Goal: Task Accomplishment & Management: Complete application form

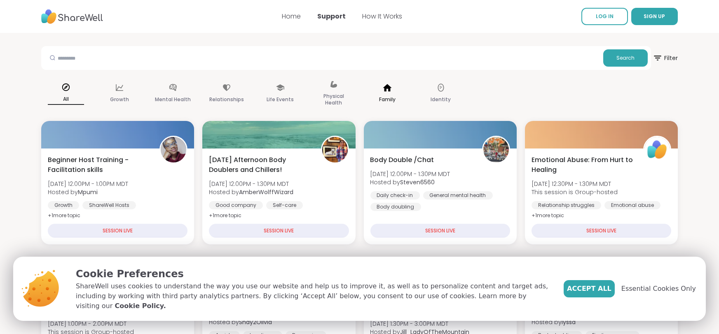
click at [379, 90] on div "Family" at bounding box center [386, 93] width 49 height 41
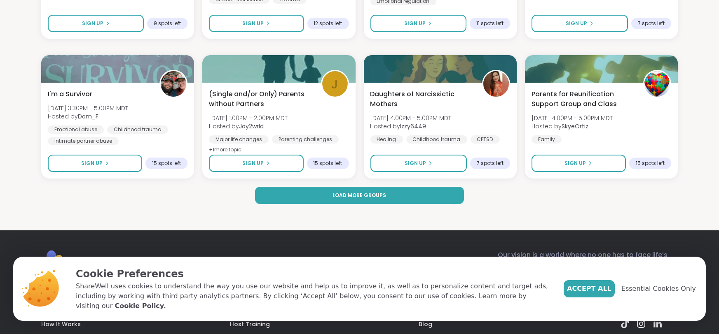
scroll to position [1208, 0]
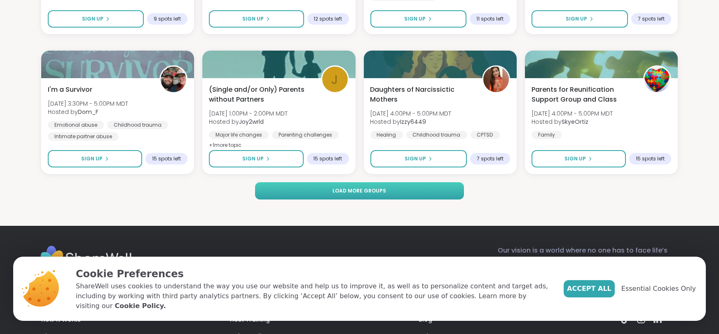
click at [423, 189] on button "Load more groups" at bounding box center [359, 190] width 209 height 17
click at [340, 188] on span "Load more groups" at bounding box center [360, 190] width 54 height 7
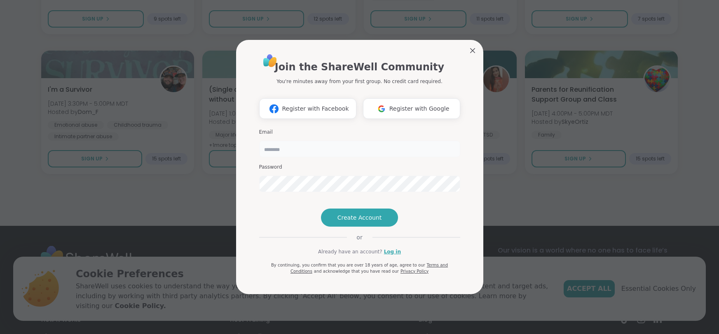
click at [325, 141] on input "email" at bounding box center [359, 149] width 201 height 16
type input "**********"
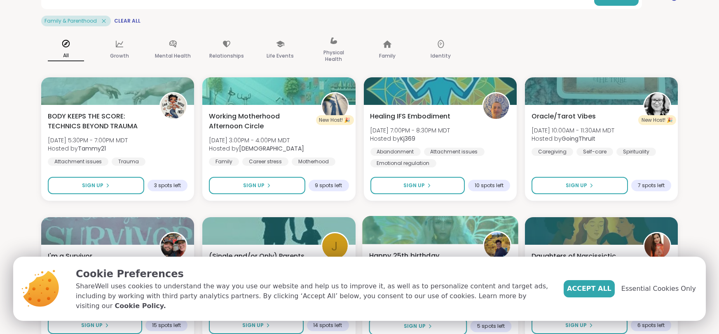
scroll to position [0, 0]
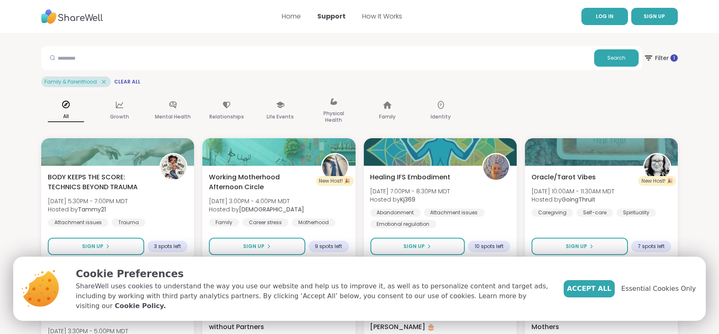
click at [618, 21] on link "LOG IN" at bounding box center [604, 16] width 47 height 17
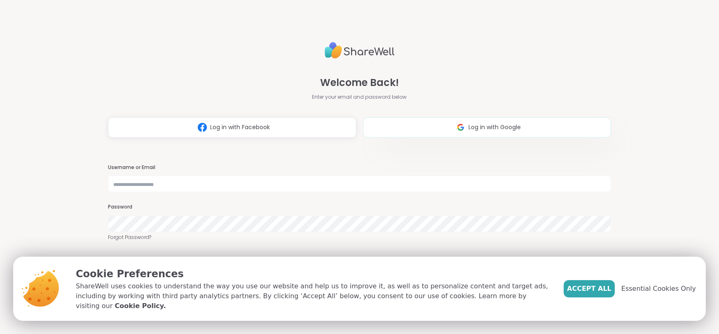
click at [421, 128] on button "Log in with Google" at bounding box center [487, 127] width 248 height 21
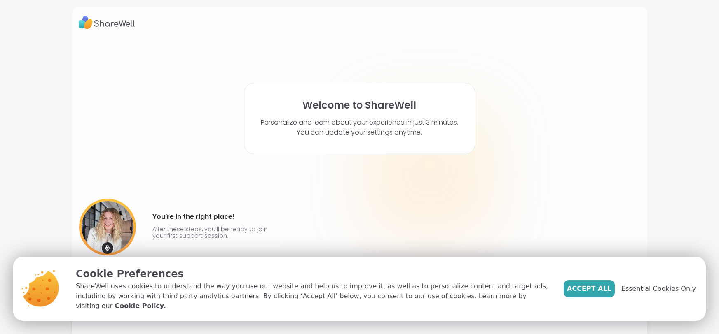
click at [651, 290] on span "Essential Cookies Only" at bounding box center [658, 289] width 75 height 10
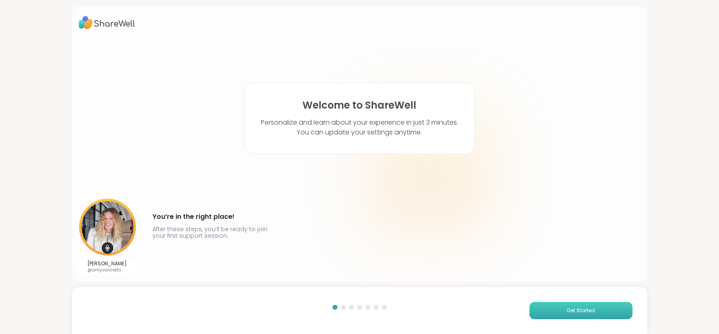
click at [556, 309] on button "Get Started" at bounding box center [580, 310] width 103 height 17
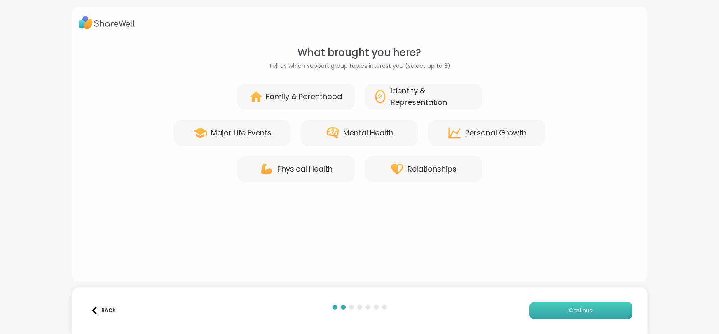
click at [556, 309] on button "Continue" at bounding box center [580, 310] width 103 height 17
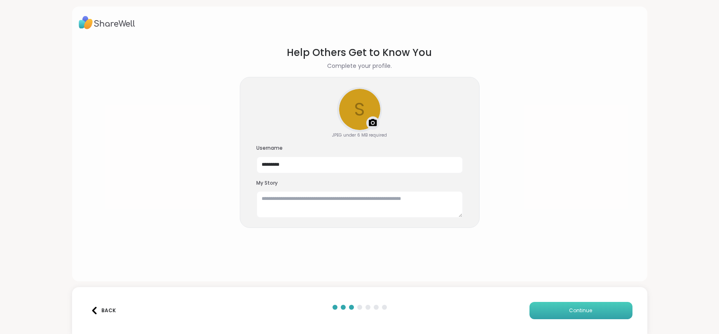
click at [556, 309] on button "Continue" at bounding box center [580, 310] width 103 height 17
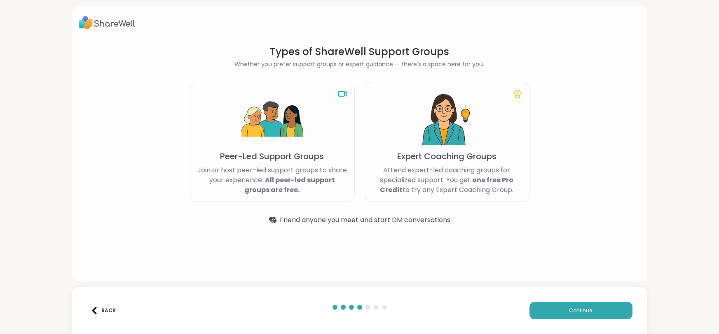
click at [104, 315] on button "Back" at bounding box center [103, 310] width 33 height 17
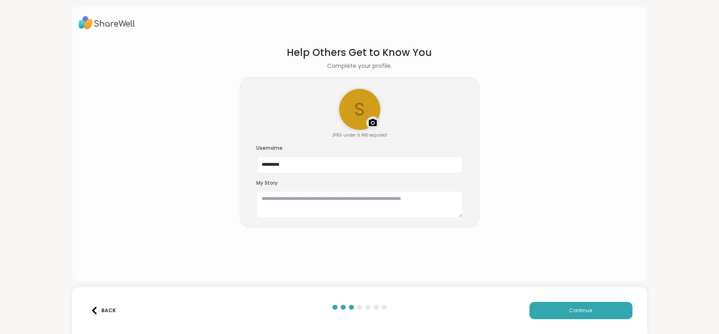
click at [104, 315] on div "Back" at bounding box center [103, 310] width 25 height 7
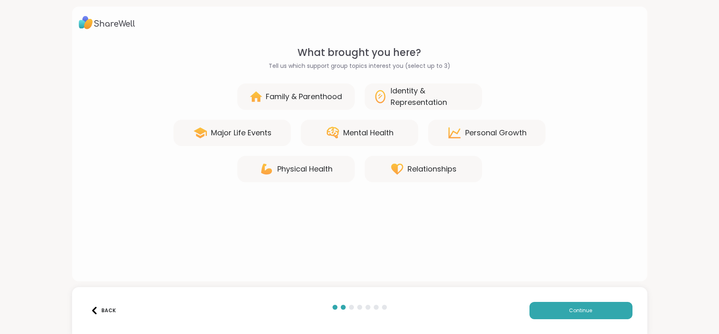
click at [104, 314] on div "Back" at bounding box center [103, 310] width 25 height 7
click at [104, 314] on div "Back Continue" at bounding box center [359, 311] width 575 height 47
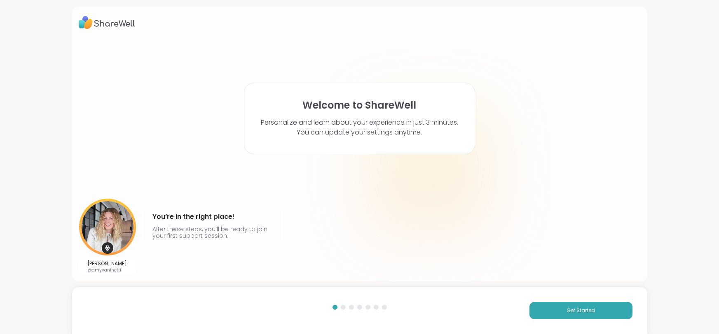
click at [104, 314] on div "Get Started" at bounding box center [359, 311] width 575 height 47
click at [599, 311] on button "Get Started" at bounding box center [580, 310] width 103 height 17
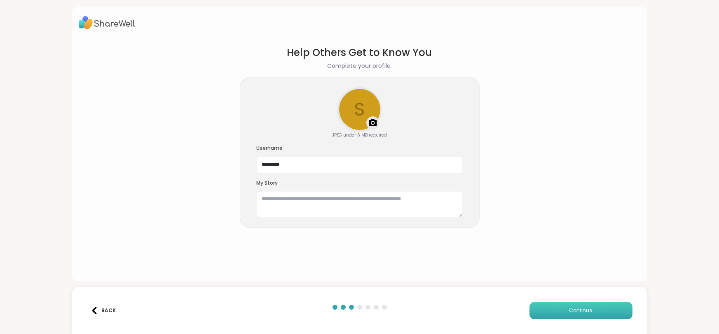
click at [599, 311] on button "Continue" at bounding box center [580, 310] width 103 height 17
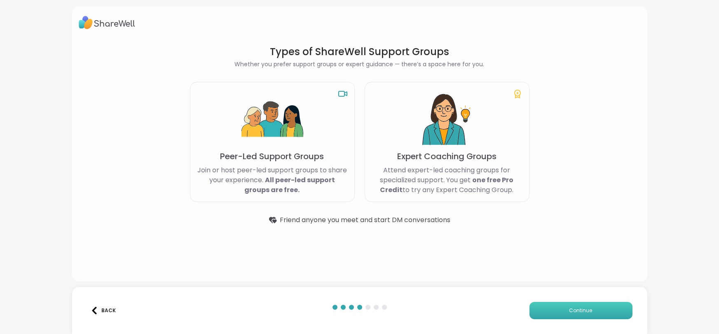
click at [599, 311] on button "Continue" at bounding box center [580, 310] width 103 height 17
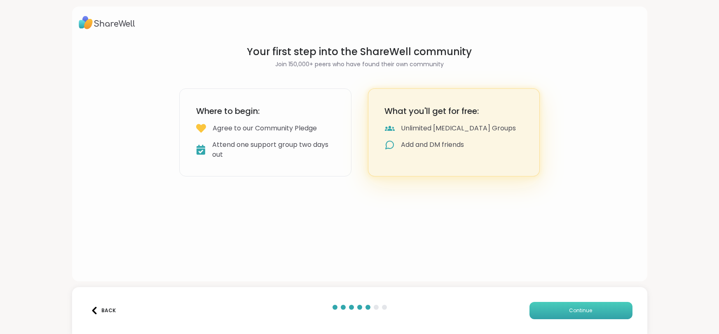
click at [599, 311] on button "Continue" at bounding box center [580, 310] width 103 height 17
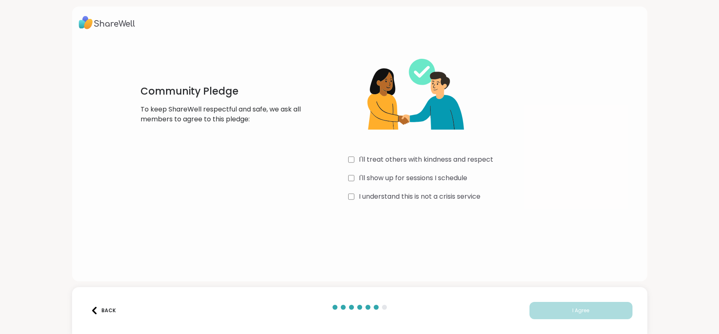
click at [91, 314] on img at bounding box center [94, 310] width 7 height 7
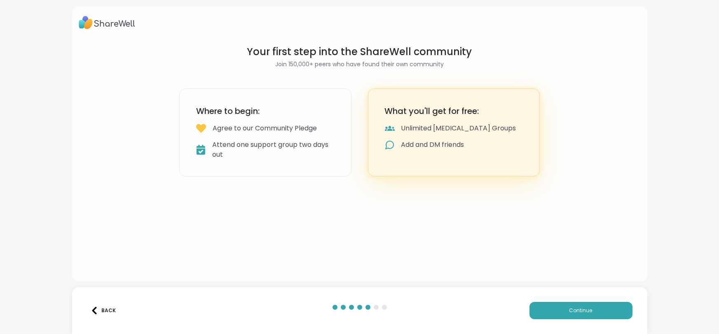
click at [98, 308] on div "Back" at bounding box center [103, 310] width 25 height 7
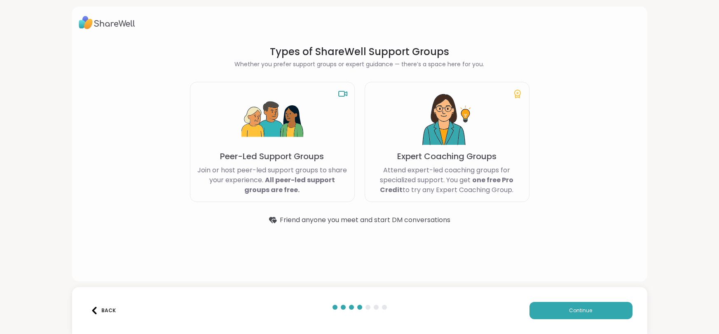
click at [98, 308] on div "Back" at bounding box center [103, 310] width 25 height 7
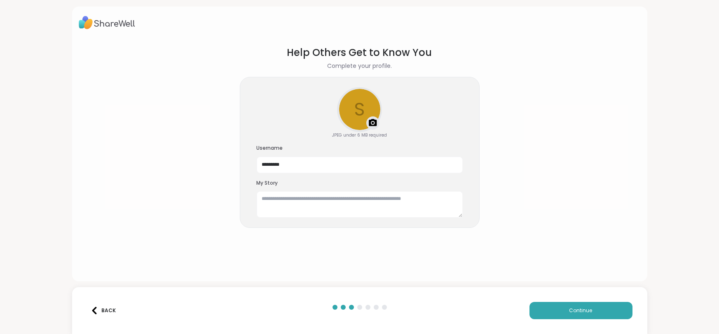
click at [98, 308] on div "Back" at bounding box center [103, 310] width 25 height 7
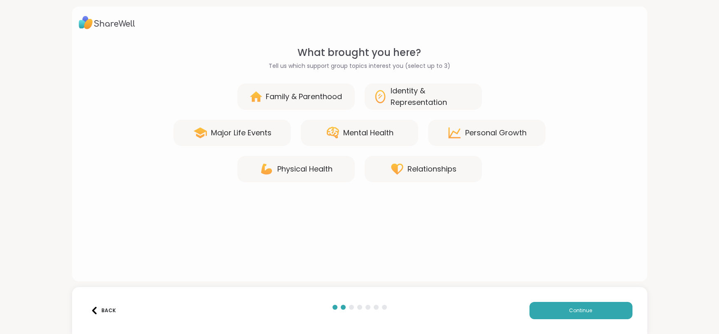
click at [98, 308] on div "Back" at bounding box center [103, 310] width 25 height 7
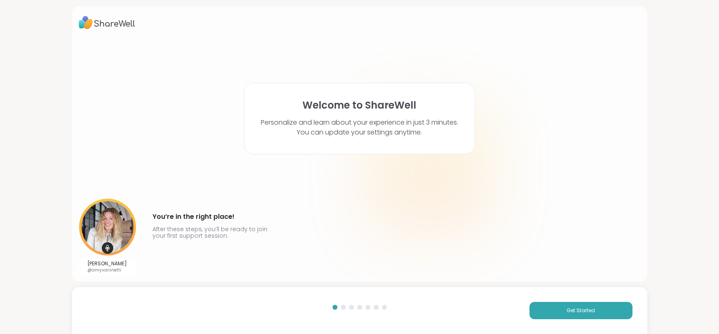
click at [98, 308] on div "Get Started" at bounding box center [359, 311] width 575 height 47
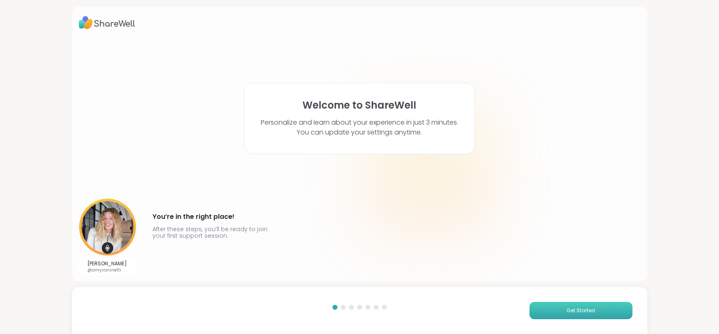
click at [623, 314] on button "Get Started" at bounding box center [580, 310] width 103 height 17
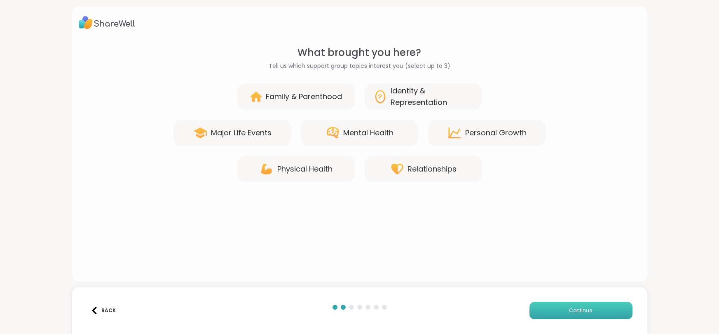
click at [614, 307] on button "Continue" at bounding box center [580, 310] width 103 height 17
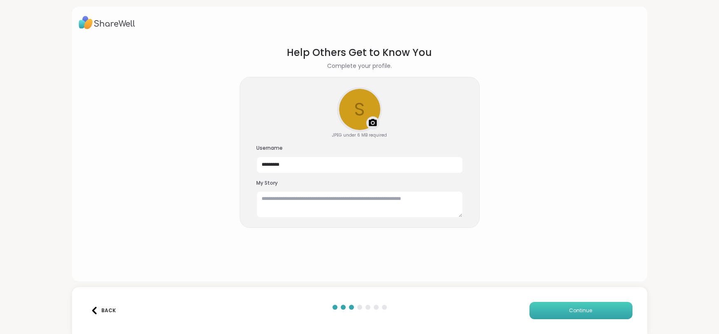
click at [614, 307] on button "Continue" at bounding box center [580, 310] width 103 height 17
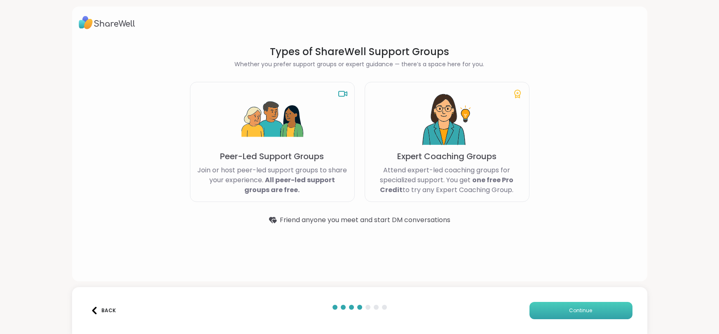
click at [614, 306] on button "Continue" at bounding box center [580, 310] width 103 height 17
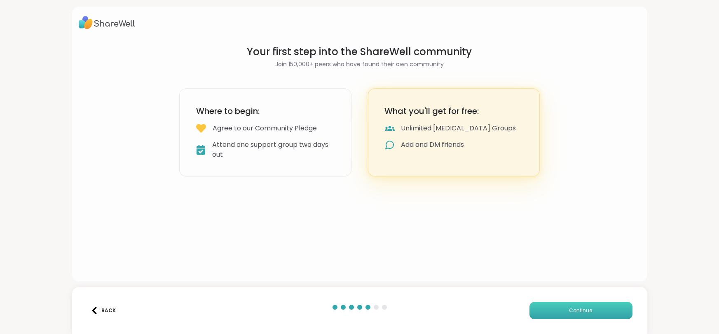
click at [614, 306] on button "Continue" at bounding box center [580, 310] width 103 height 17
